Goal: Check status: Check status

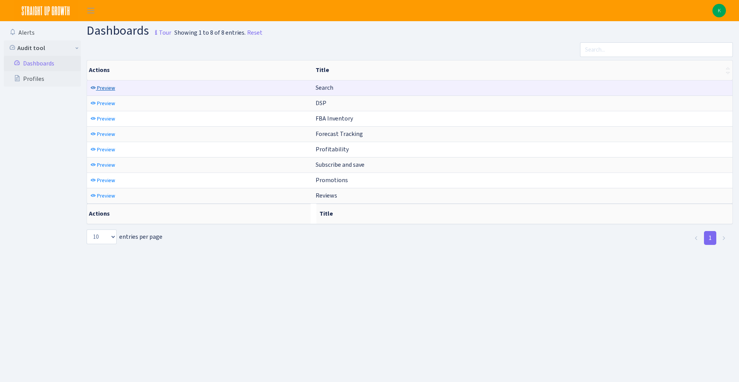
click at [109, 91] on span "Preview" at bounding box center [106, 87] width 18 height 7
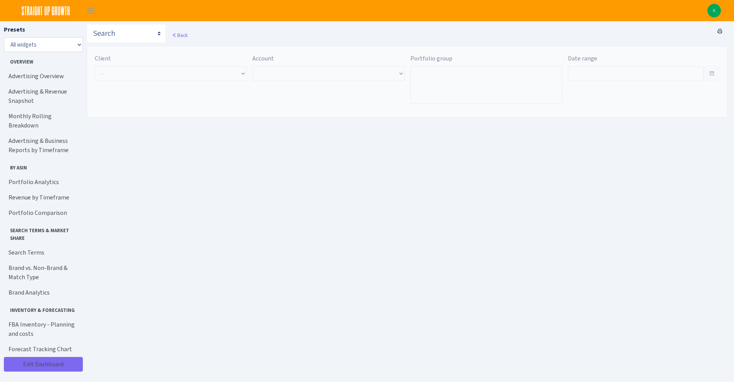
type input "Jul 10, 2025 - Aug 8, 2025"
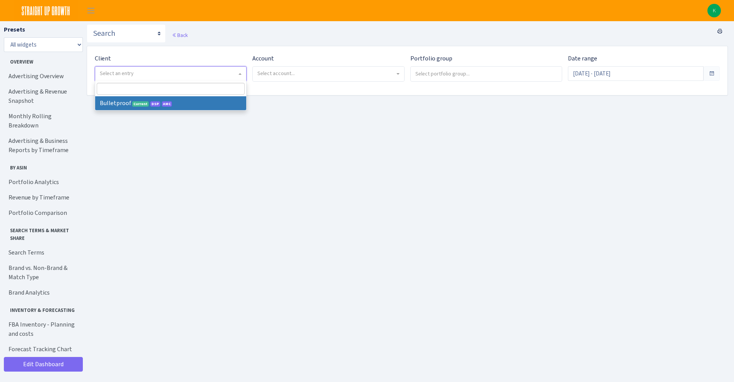
click at [163, 74] on span "Select an entry" at bounding box center [168, 74] width 137 height 8
select select "409"
select select
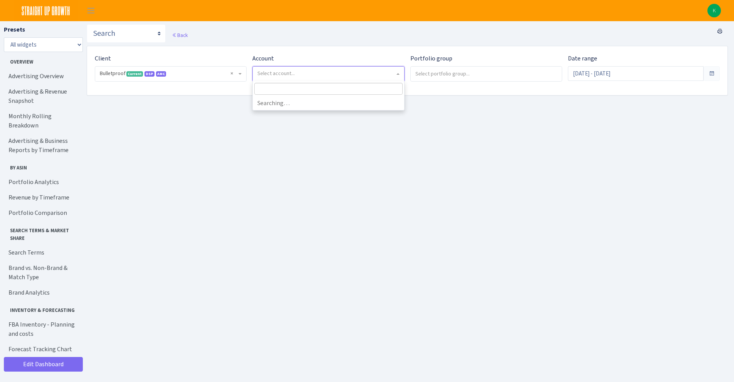
click at [266, 72] on span "Select account..." at bounding box center [275, 73] width 37 height 7
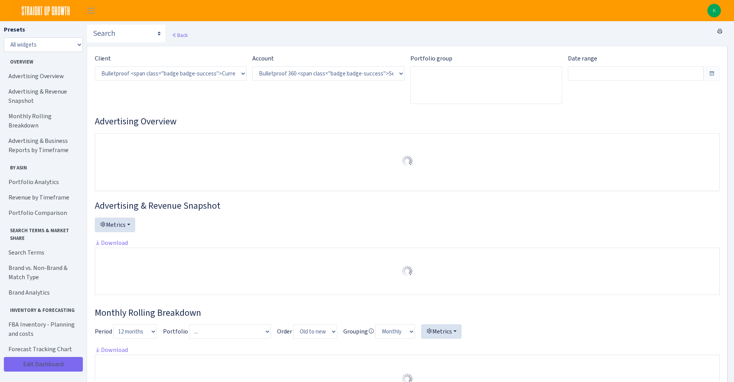
select select "3235730245795869"
type input "Jul 13, 2025 - Aug 11, 2025"
type input "Jun 13, 2025 - Jul 12, 2025"
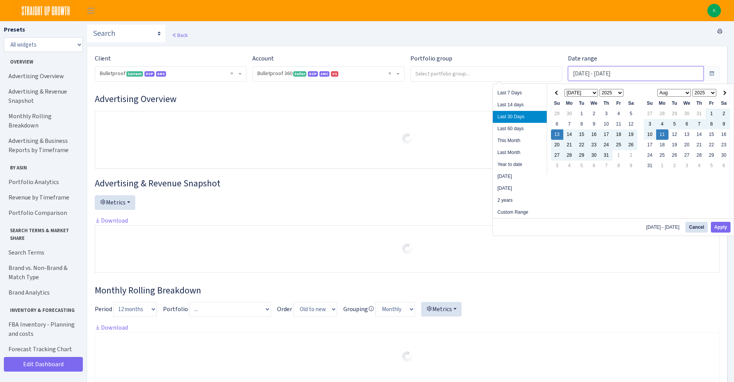
click at [585, 66] on input "Jul 13, 2025 - Aug 11, 2025" at bounding box center [636, 73] width 136 height 15
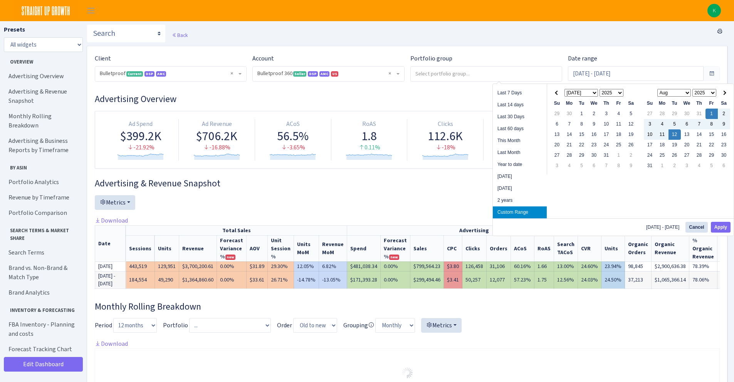
click at [709, 230] on div "Aug 1, 2025 - Aug 12, 2025 Cancel Apply" at bounding box center [613, 226] width 241 height 17
click at [719, 231] on button "Apply" at bounding box center [720, 227] width 20 height 11
type input "[DATE] - [DATE]"
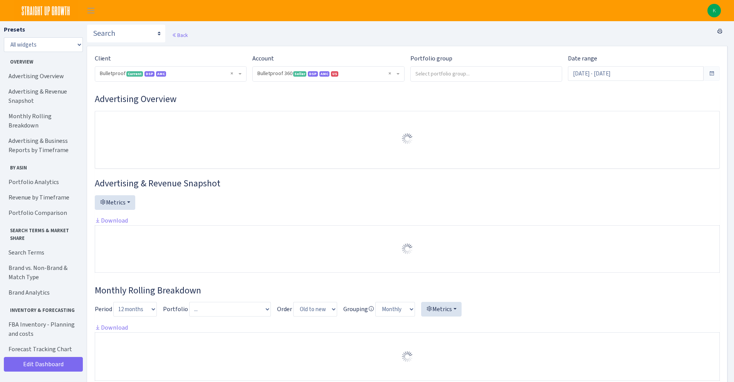
select select "3235730245795869"
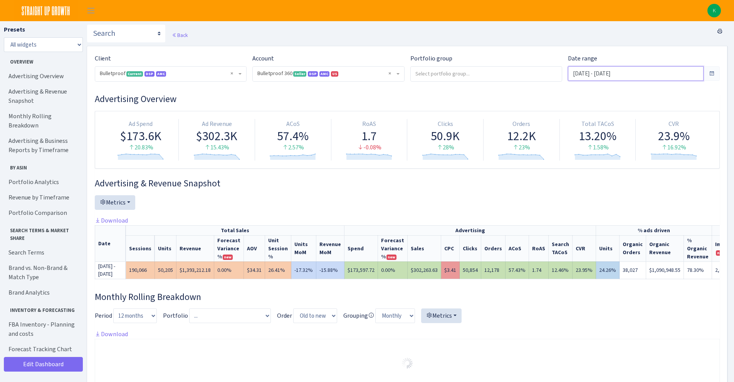
click at [600, 80] on input "[DATE] - [DATE]" at bounding box center [636, 73] width 136 height 15
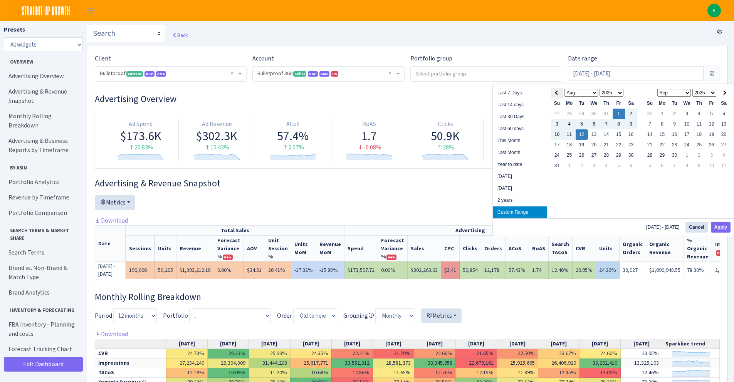
click at [556, 93] on span at bounding box center [557, 92] width 4 height 4
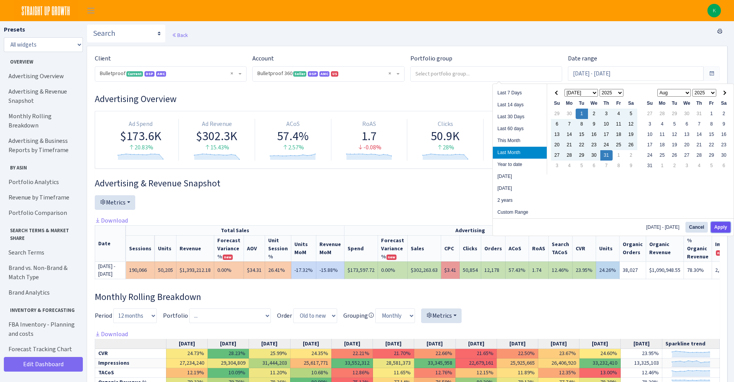
click at [725, 225] on button "Apply" at bounding box center [720, 227] width 20 height 11
type input "Jul 1, 2025 - Jul 31, 2025"
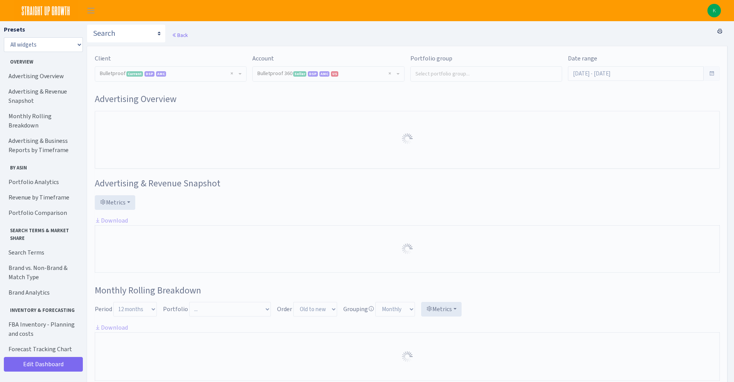
select select "3235730245795869"
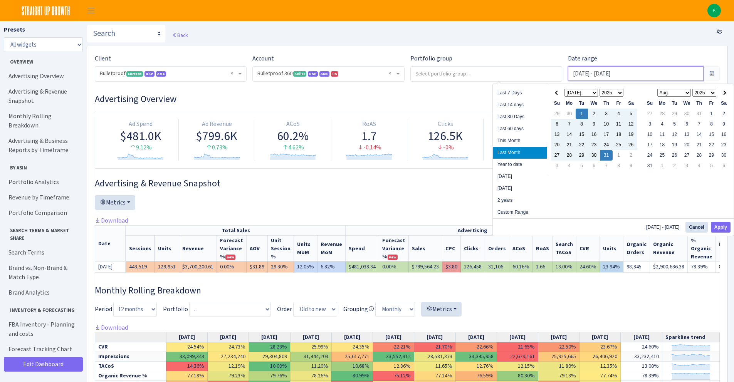
click at [653, 69] on input "Jul 1, 2025 - Jul 31, 2025" at bounding box center [636, 73] width 136 height 15
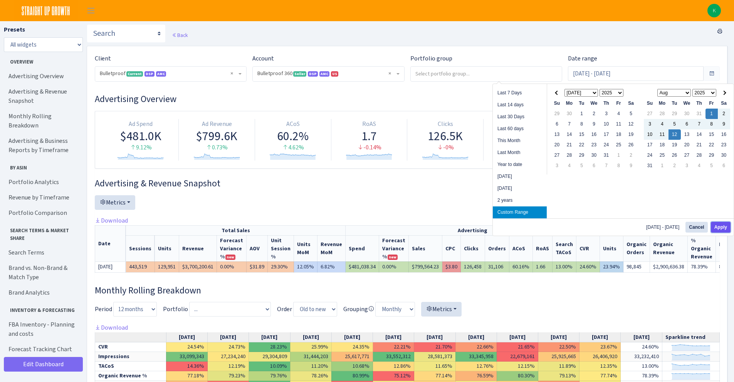
click at [726, 227] on button "Apply" at bounding box center [720, 227] width 20 height 11
type input "[DATE] - [DATE]"
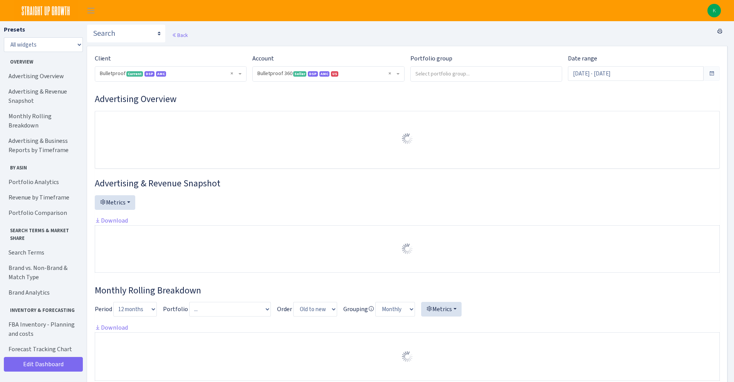
select select "3235730245795869"
